Goal: Transaction & Acquisition: Book appointment/travel/reservation

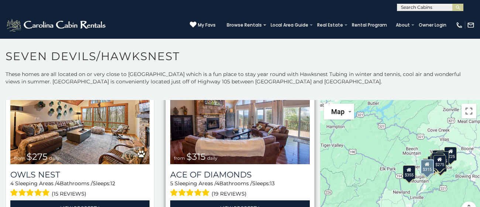
scroll to position [1034, 0]
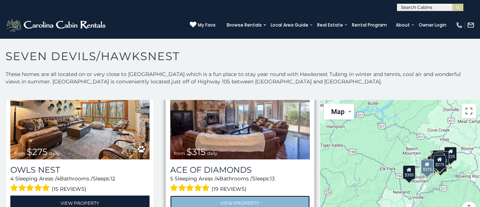
click at [232, 198] on link "View Property" at bounding box center [239, 203] width 139 height 15
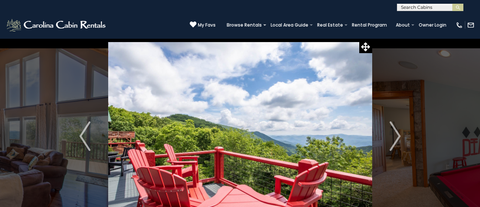
click at [396, 137] on img "Next" at bounding box center [395, 136] width 11 height 30
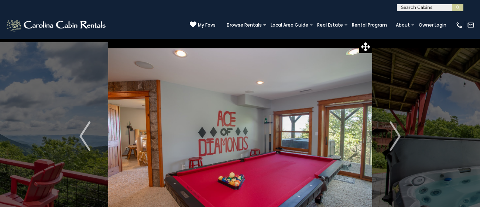
click at [396, 137] on img "Next" at bounding box center [395, 136] width 11 height 30
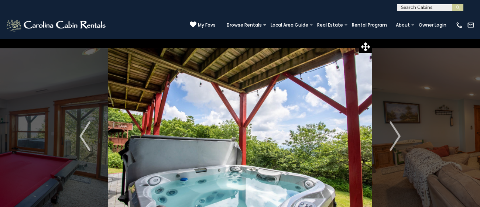
click at [396, 137] on img "Next" at bounding box center [395, 136] width 11 height 30
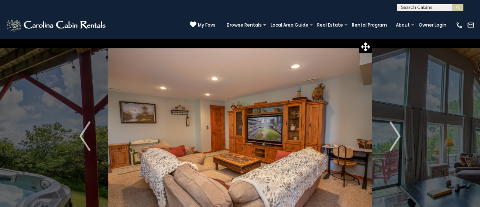
click at [396, 137] on img "Next" at bounding box center [395, 136] width 11 height 30
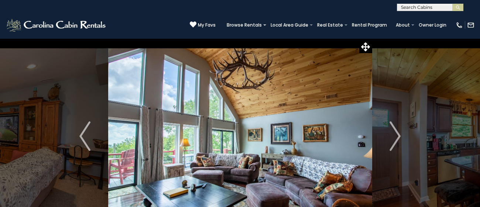
click at [396, 137] on img "Next" at bounding box center [395, 136] width 11 height 30
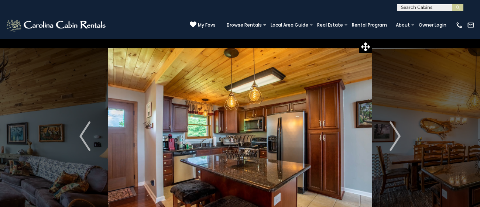
click at [396, 137] on img "Next" at bounding box center [395, 136] width 11 height 30
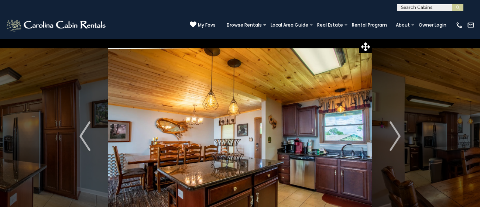
click at [396, 137] on img "Next" at bounding box center [395, 136] width 11 height 30
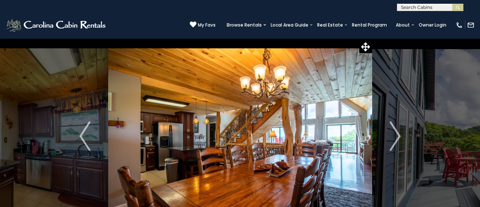
click at [396, 137] on img "Next" at bounding box center [395, 136] width 11 height 30
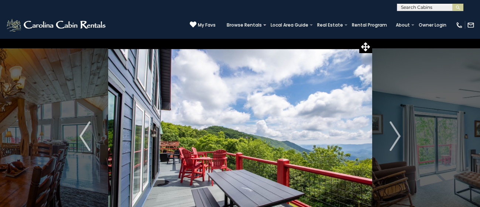
click at [396, 137] on img "Next" at bounding box center [395, 136] width 11 height 30
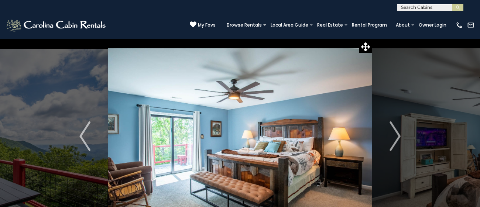
click at [396, 137] on img "Next" at bounding box center [395, 136] width 11 height 30
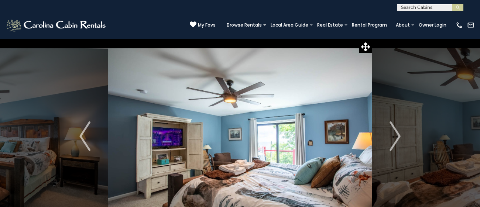
click at [396, 137] on img "Next" at bounding box center [395, 136] width 11 height 30
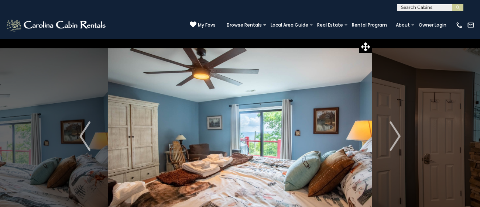
click at [396, 137] on img "Next" at bounding box center [395, 136] width 11 height 30
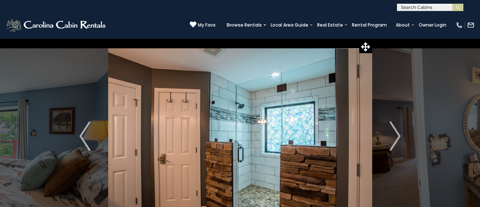
click at [396, 137] on img "Next" at bounding box center [395, 136] width 11 height 30
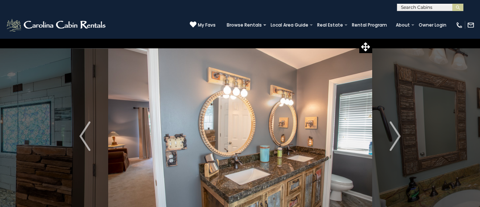
click at [396, 137] on img "Next" at bounding box center [395, 136] width 11 height 30
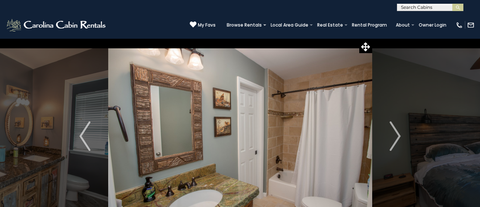
click at [396, 137] on img "Next" at bounding box center [395, 136] width 11 height 30
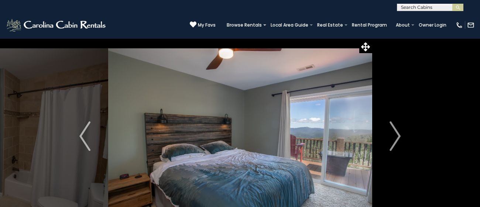
click at [396, 137] on img "Next" at bounding box center [395, 136] width 11 height 30
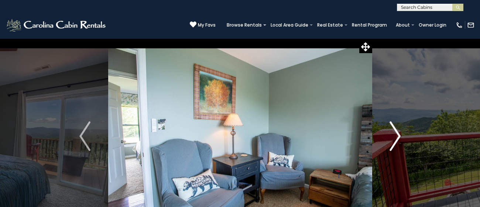
drag, startPoint x: 0, startPoint y: 0, endPoint x: 396, endPoint y: 138, distance: 418.8
click at [396, 138] on img "Next" at bounding box center [395, 136] width 11 height 30
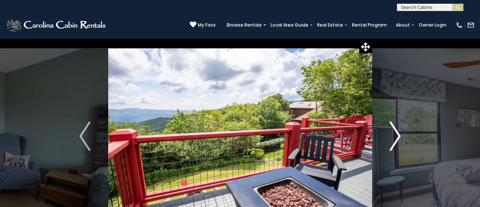
click at [396, 138] on img "Next" at bounding box center [395, 136] width 11 height 30
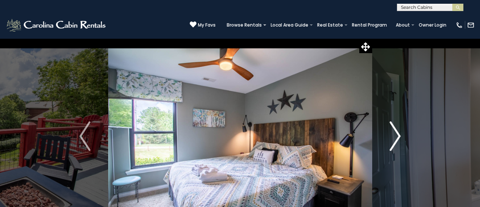
click at [396, 138] on img "Next" at bounding box center [395, 136] width 11 height 30
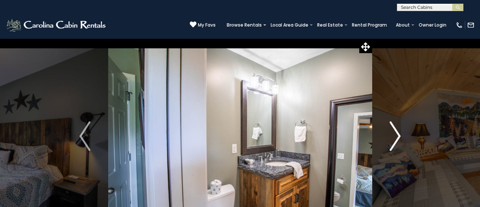
click at [396, 138] on img "Next" at bounding box center [395, 136] width 11 height 30
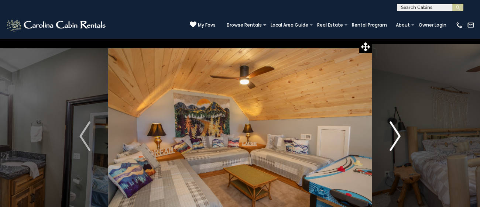
click at [396, 138] on img "Next" at bounding box center [395, 136] width 11 height 30
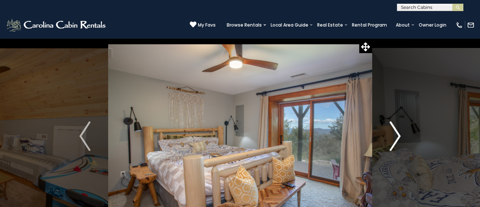
click at [396, 138] on img "Next" at bounding box center [395, 136] width 11 height 30
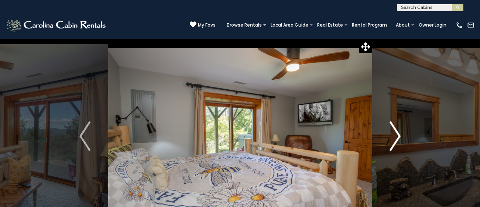
click at [396, 138] on img "Next" at bounding box center [395, 136] width 11 height 30
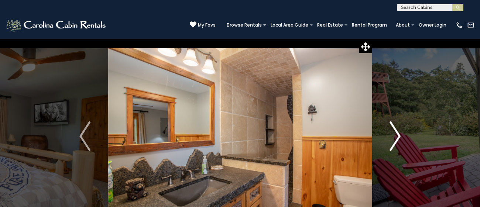
click at [396, 138] on img "Next" at bounding box center [395, 136] width 11 height 30
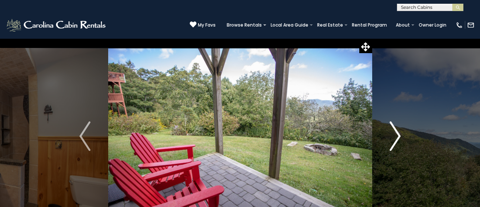
click at [396, 138] on img "Next" at bounding box center [395, 136] width 11 height 30
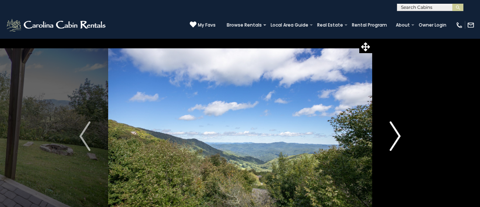
click at [396, 138] on img "Next" at bounding box center [395, 136] width 11 height 30
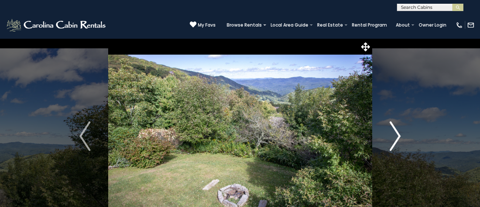
click at [396, 138] on img "Next" at bounding box center [395, 136] width 11 height 30
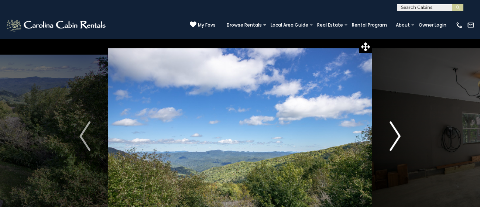
click at [396, 138] on img "Next" at bounding box center [395, 136] width 11 height 30
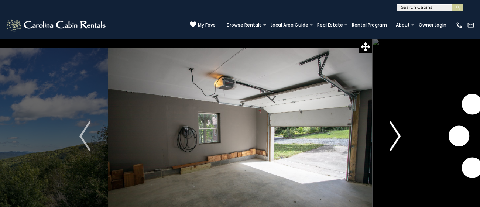
click at [396, 138] on img "Next" at bounding box center [395, 136] width 11 height 30
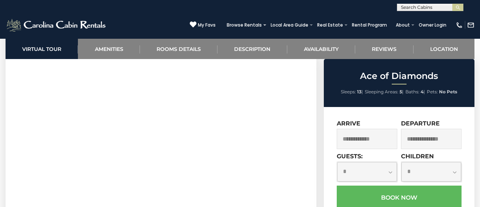
scroll to position [335, 0]
click at [386, 141] on input "text" at bounding box center [367, 139] width 61 height 20
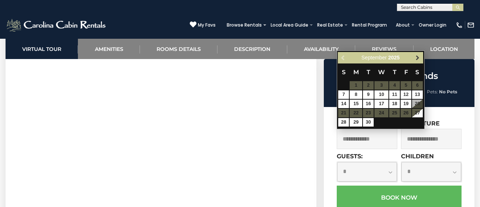
click at [416, 57] on span "Next" at bounding box center [418, 58] width 6 height 6
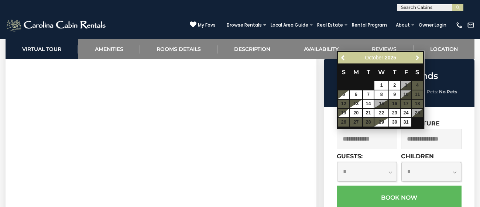
click at [416, 57] on span "Next" at bounding box center [418, 58] width 6 height 6
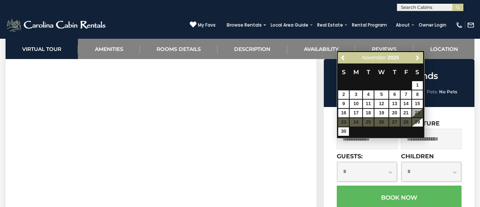
click at [416, 57] on span "Next" at bounding box center [418, 58] width 6 height 6
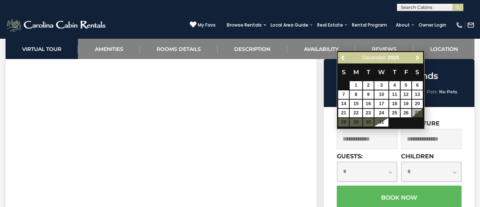
click at [416, 57] on span "Next" at bounding box center [418, 58] width 6 height 6
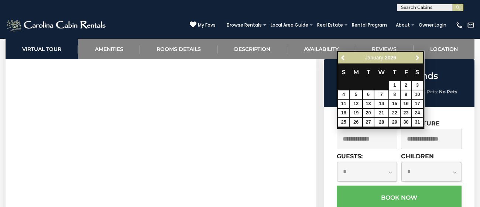
click at [416, 57] on span "Next" at bounding box center [418, 58] width 6 height 6
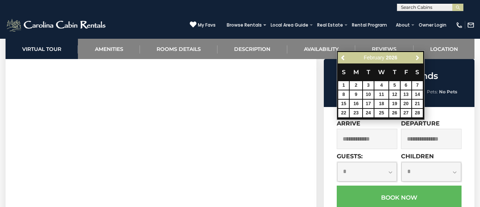
click at [416, 57] on span "Next" at bounding box center [418, 58] width 6 height 6
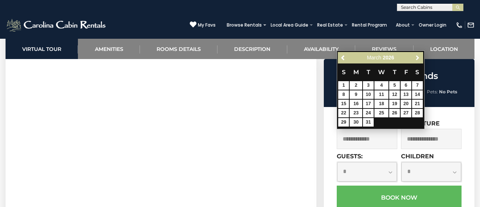
click at [416, 57] on span "Next" at bounding box center [418, 58] width 6 height 6
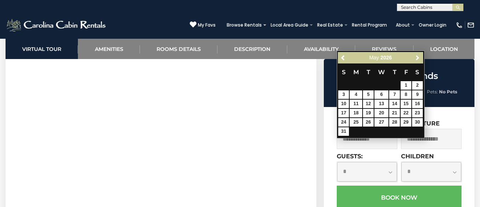
click at [416, 57] on span "Next" at bounding box center [418, 58] width 6 height 6
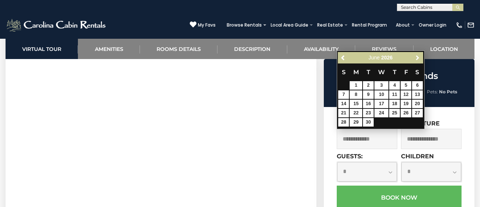
click at [416, 57] on span "Next" at bounding box center [418, 58] width 6 height 6
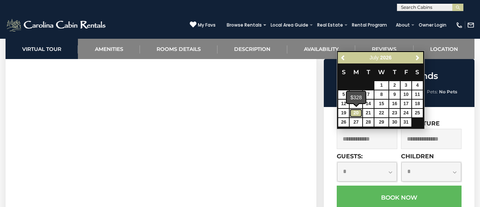
click at [357, 113] on link "20" at bounding box center [356, 113] width 13 height 8
type input "**********"
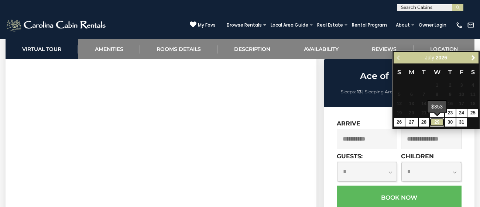
click at [437, 121] on link "29" at bounding box center [437, 122] width 14 height 8
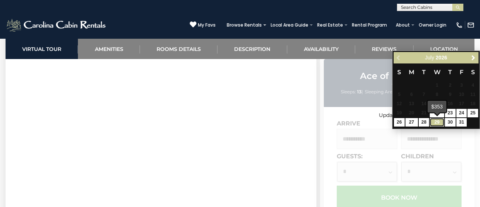
type input "**********"
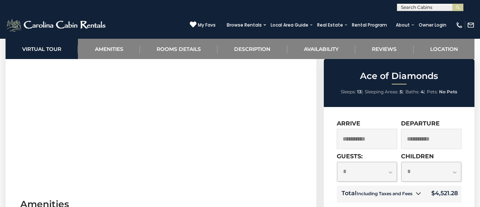
scroll to position [410, 0]
